Goal: Information Seeking & Learning: Learn about a topic

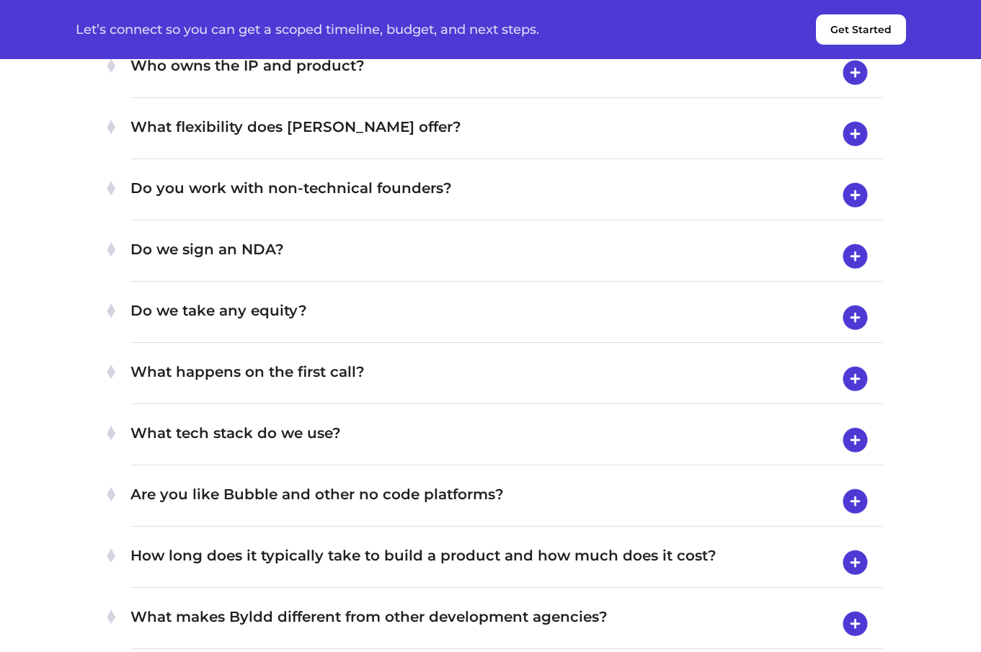
scroll to position [5238, 0]
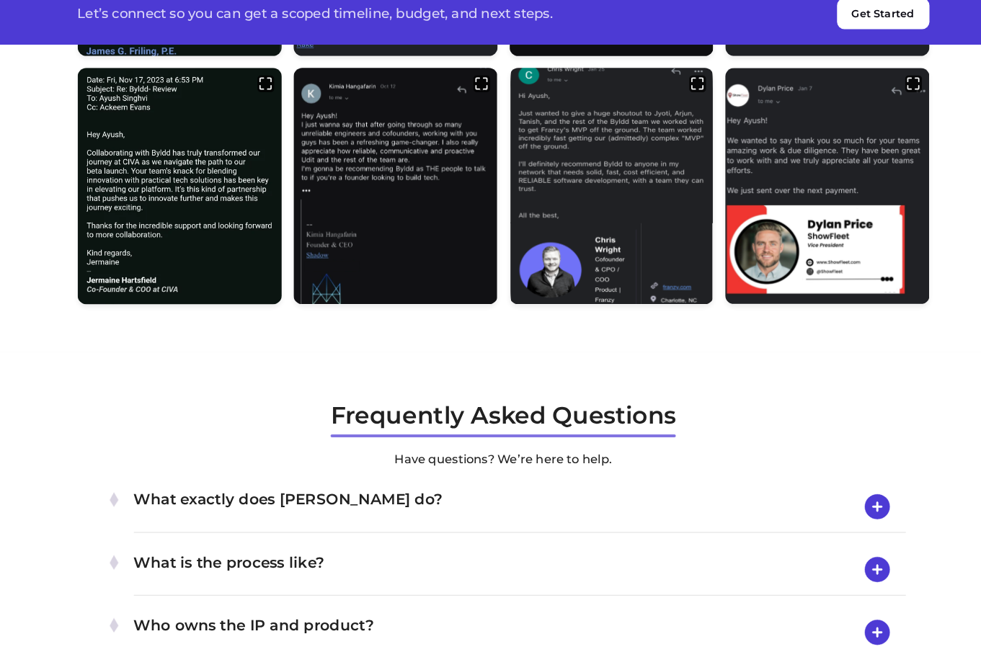
scroll to position [4636, 0]
